Goal: Book appointment/travel/reservation

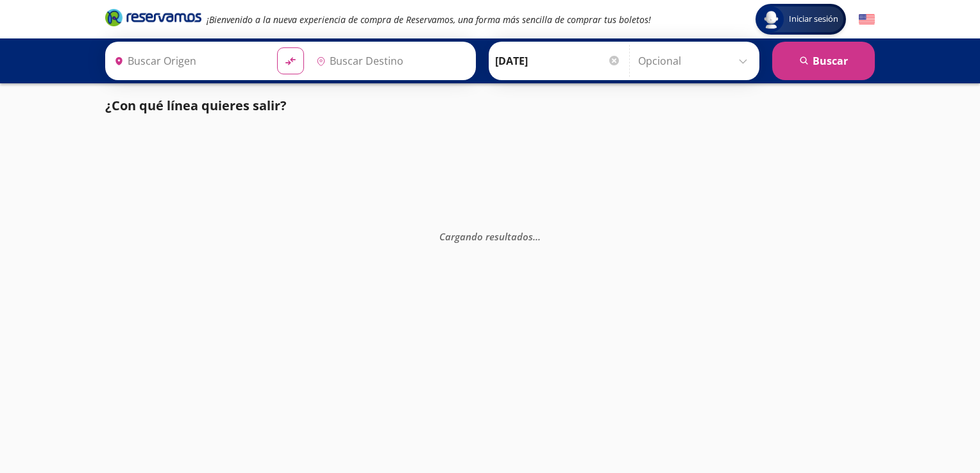
type input "Mexicali, [GEOGRAPHIC_DATA][US_STATE]"
type input "Tijuana, [GEOGRAPHIC_DATA][US_STATE]"
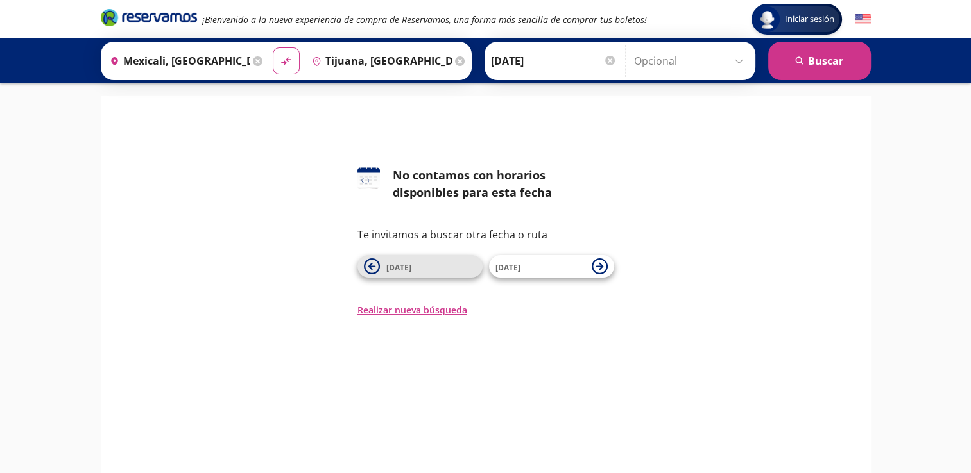
click at [456, 271] on span "[DATE]" at bounding box center [431, 266] width 90 height 15
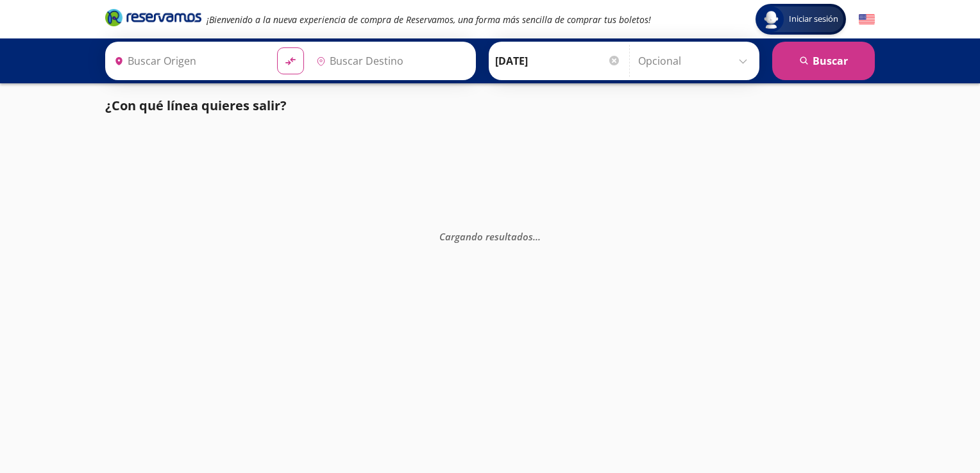
type input "Mexicali, [GEOGRAPHIC_DATA][US_STATE]"
type input "Tijuana, [GEOGRAPHIC_DATA][US_STATE]"
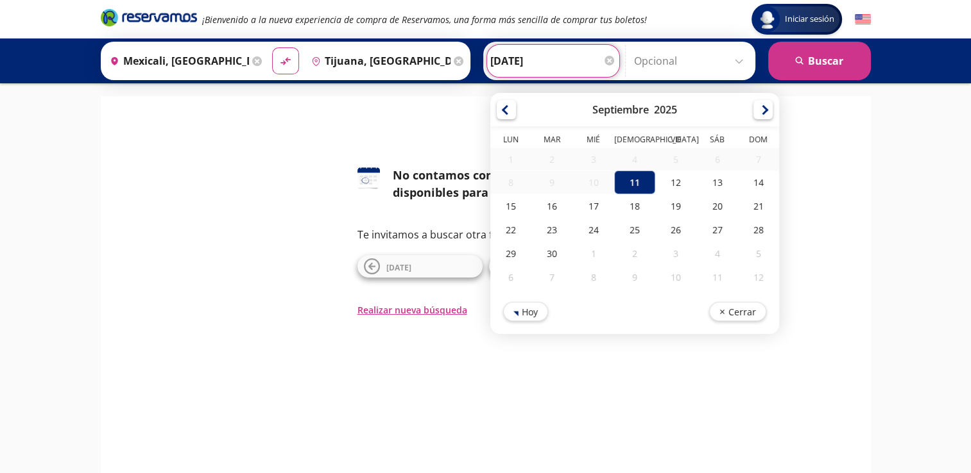
click at [599, 59] on input "11-Sep-25" at bounding box center [553, 61] width 126 height 32
click at [665, 187] on div "12" at bounding box center [675, 183] width 41 height 24
type input "[DATE]"
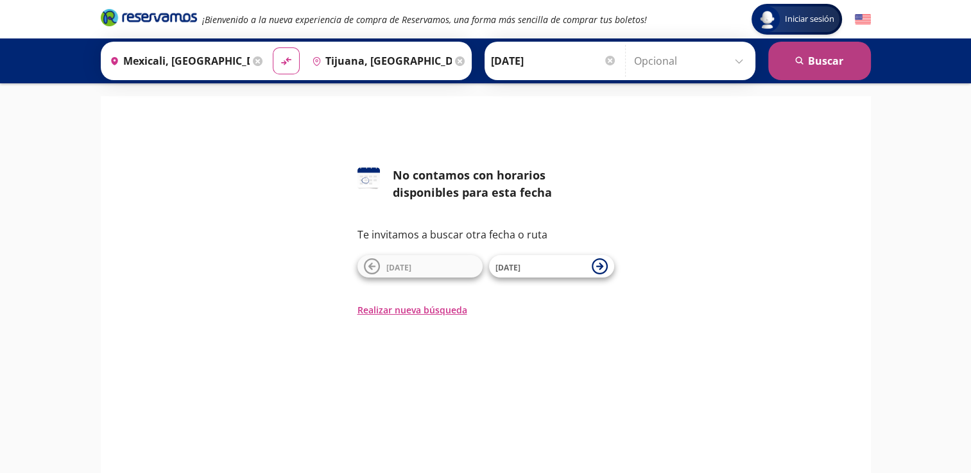
click at [841, 53] on button "search Buscar" at bounding box center [819, 61] width 103 height 38
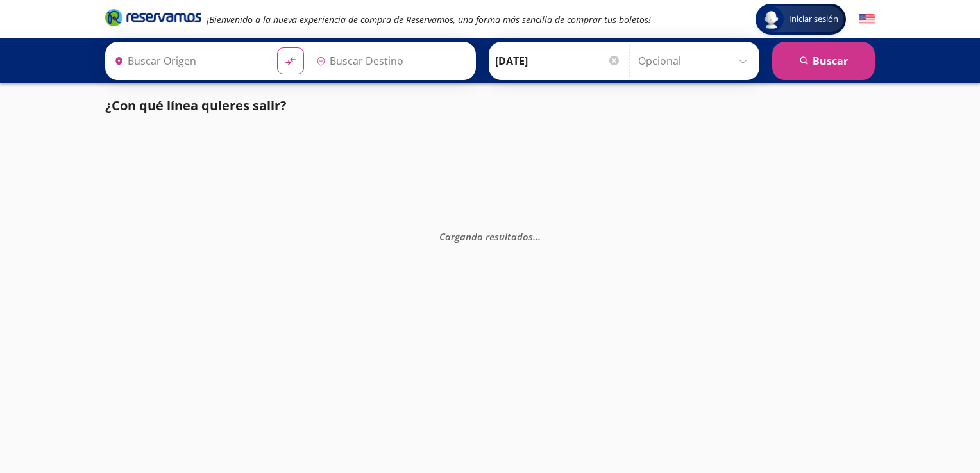
type input "Mexicali, [GEOGRAPHIC_DATA][US_STATE]"
type input "Tijuana, [GEOGRAPHIC_DATA][US_STATE]"
type input "Mexicali, [GEOGRAPHIC_DATA][US_STATE]"
type input "Tijuana, [GEOGRAPHIC_DATA][US_STATE]"
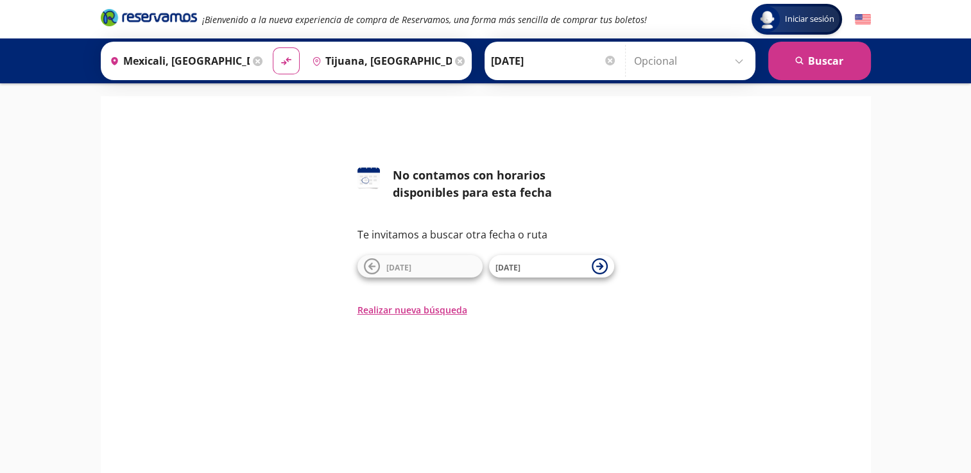
click at [255, 58] on icon at bounding box center [258, 61] width 10 height 10
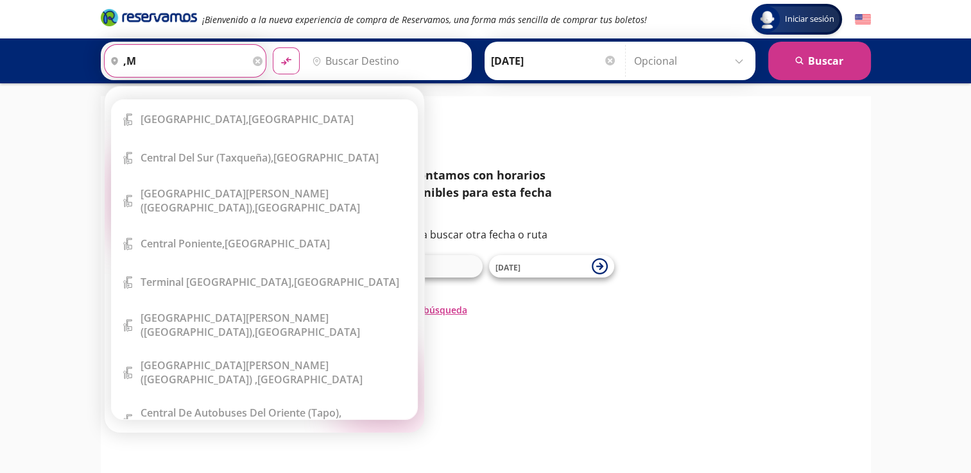
type input ","
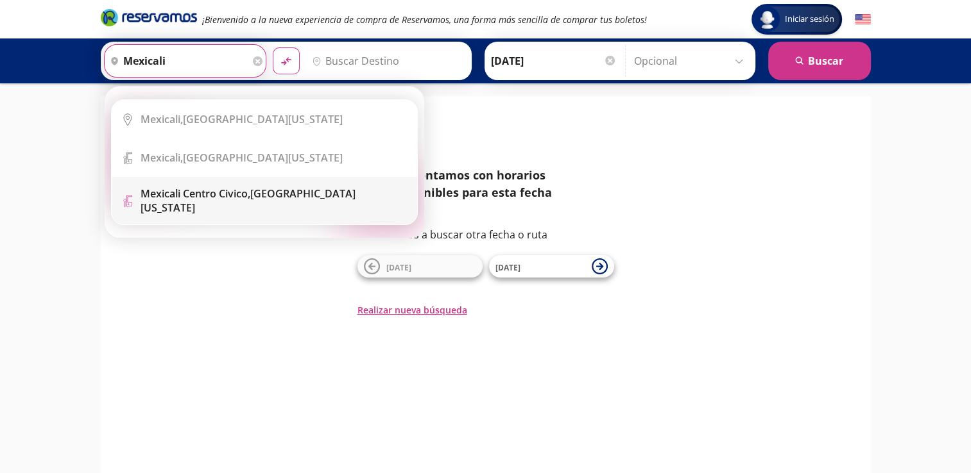
click at [262, 203] on div "Mexicali Centro Civico, Baja California" at bounding box center [273, 201] width 267 height 28
type input "Mexicali Centro Civico, Baja California"
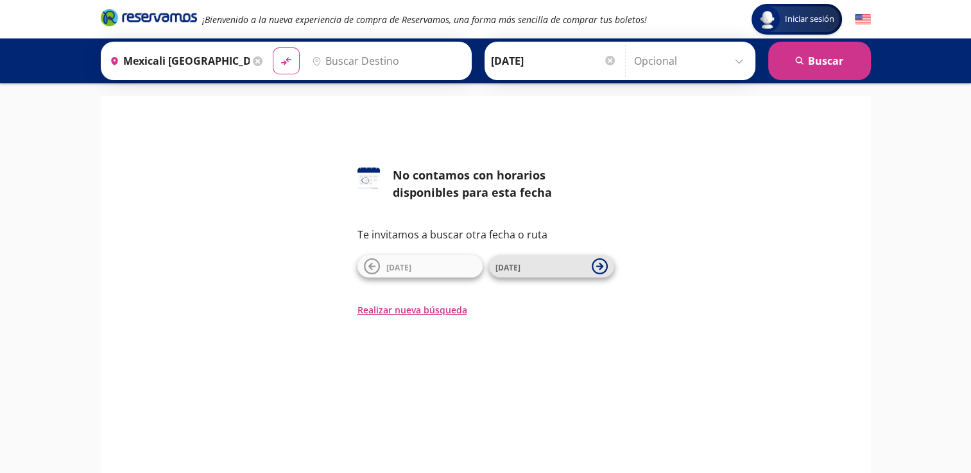
click at [548, 266] on span "12 Sep" at bounding box center [540, 266] width 90 height 15
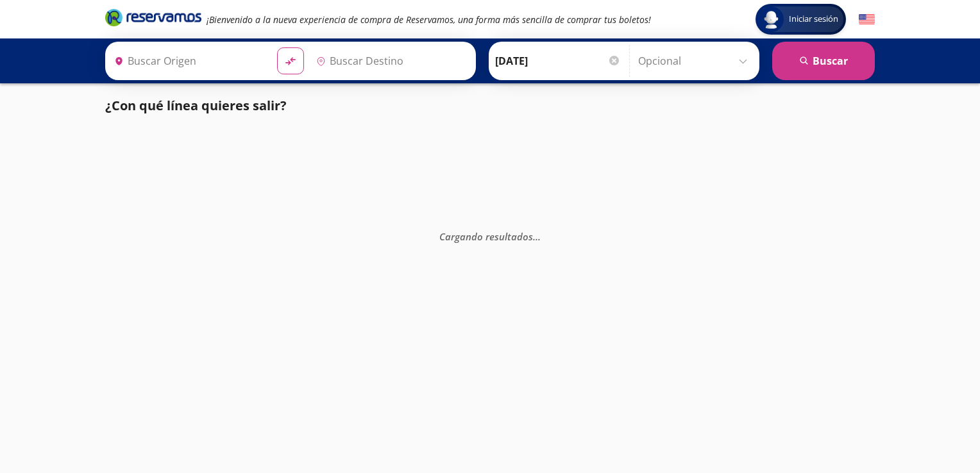
type input "Tijuana, [GEOGRAPHIC_DATA][US_STATE]"
type input "Mexicali, [GEOGRAPHIC_DATA][US_STATE]"
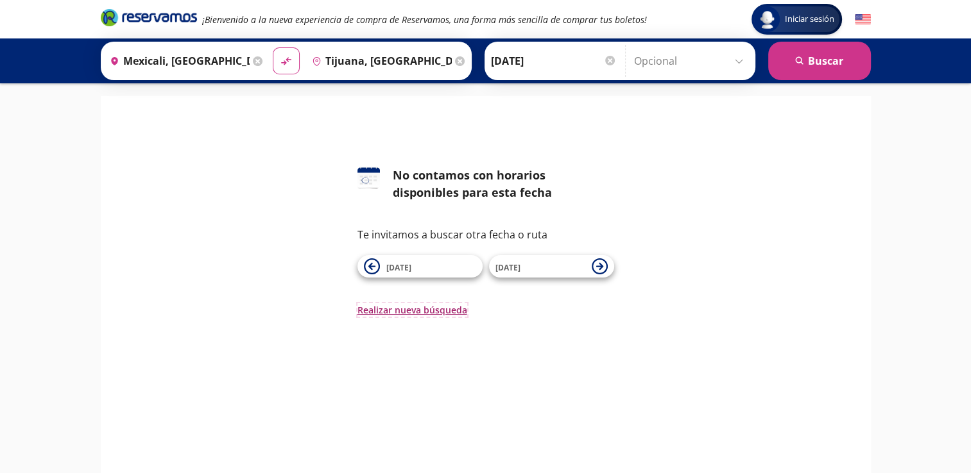
click at [398, 308] on button "Realizar nueva búsqueda" at bounding box center [412, 309] width 110 height 13
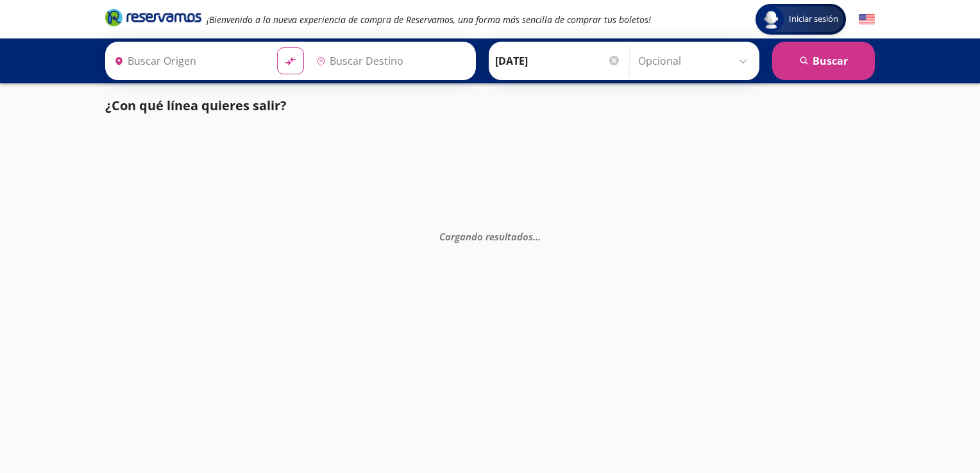
type input "Mexicali, [GEOGRAPHIC_DATA][US_STATE]"
type input "Tijuana, [GEOGRAPHIC_DATA][US_STATE]"
